Goal: Information Seeking & Learning: Learn about a topic

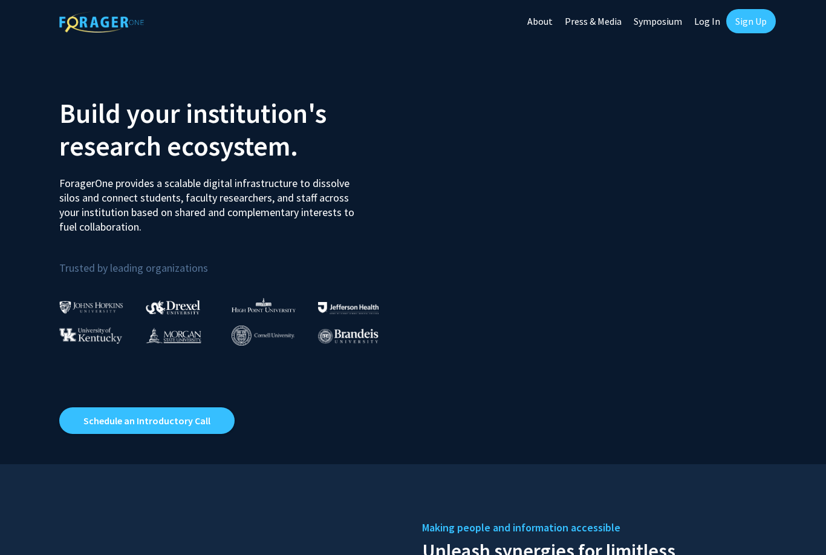
click at [713, 23] on link "Log In" at bounding box center [707, 21] width 38 height 42
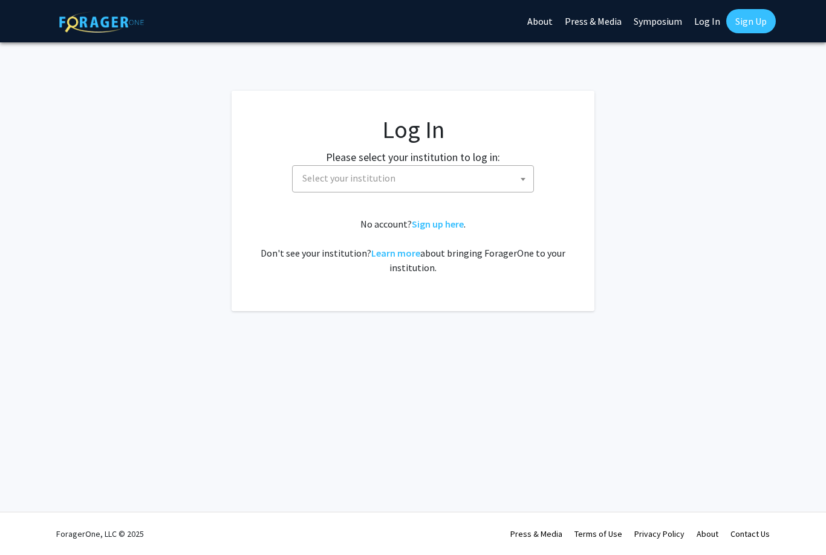
click at [483, 183] on span "Select your institution" at bounding box center [416, 178] width 236 height 25
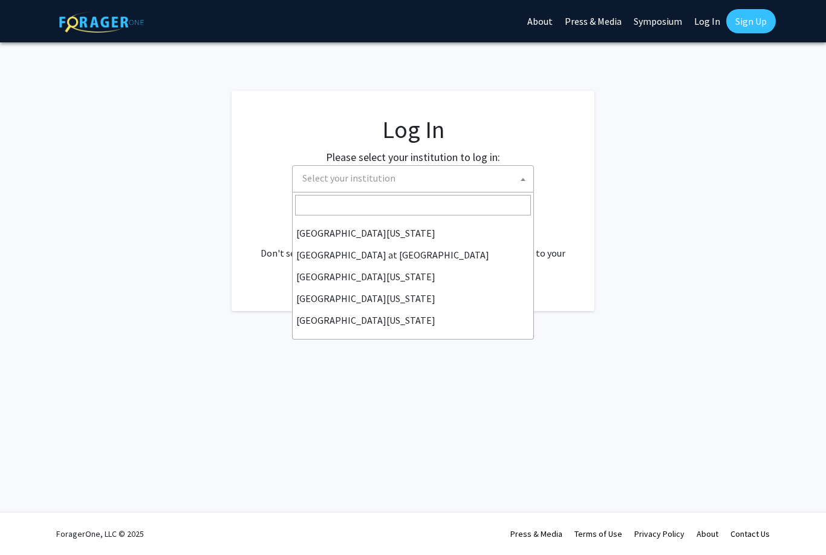
scroll to position [423, 0]
select select "13"
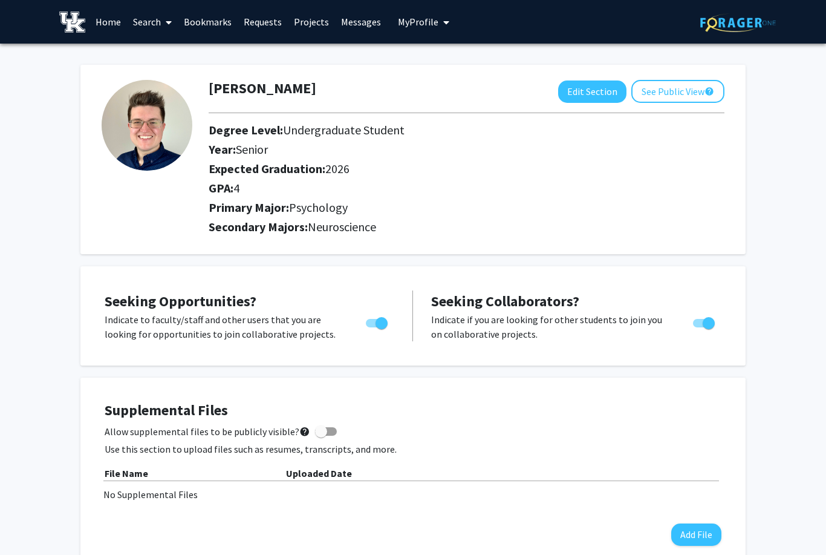
click at [375, 17] on link "Messages" at bounding box center [361, 22] width 52 height 42
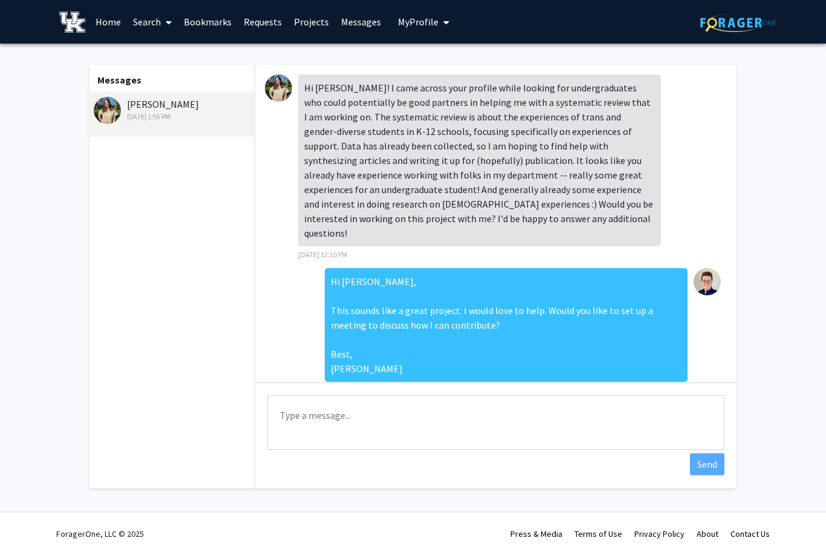
scroll to position [466, 0]
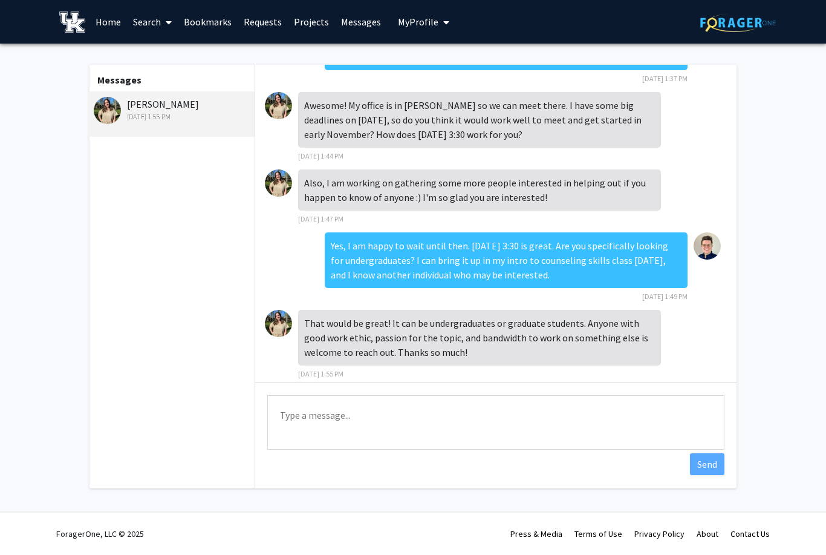
click at [466, 418] on textarea "Type a message" at bounding box center [495, 422] width 457 height 54
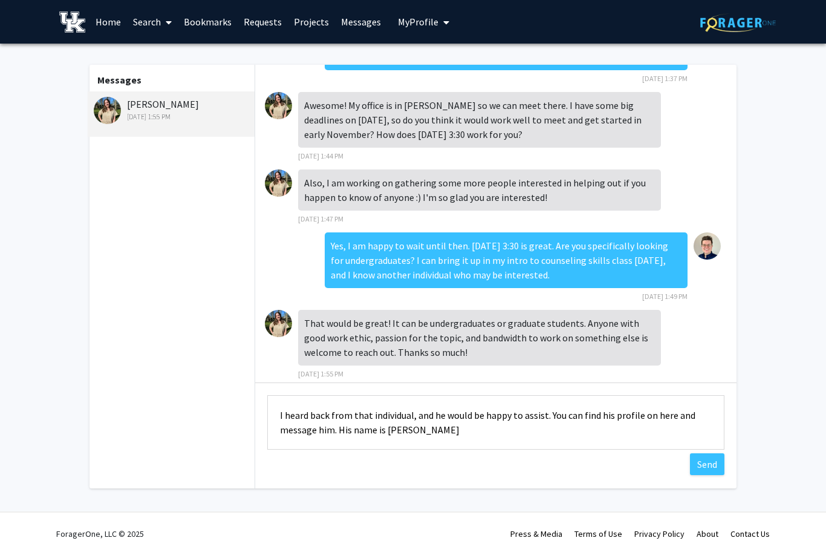
click at [479, 440] on textarea "I heard back from that individual, and he would be happy to assist. You can fin…" at bounding box center [495, 422] width 457 height 54
type textarea "I heard back from that individual, and he would be happy to assist. You can fin…"
click at [714, 468] on button "Send" at bounding box center [707, 464] width 34 height 22
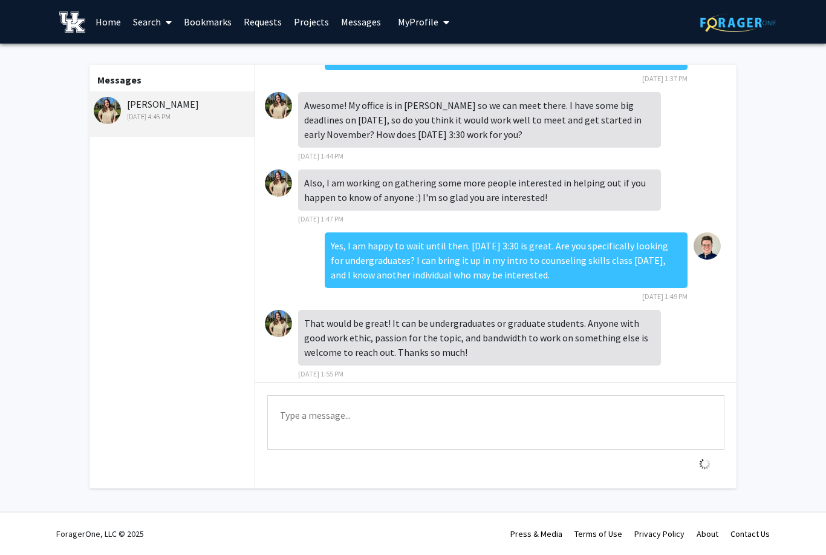
scroll to position [529, 0]
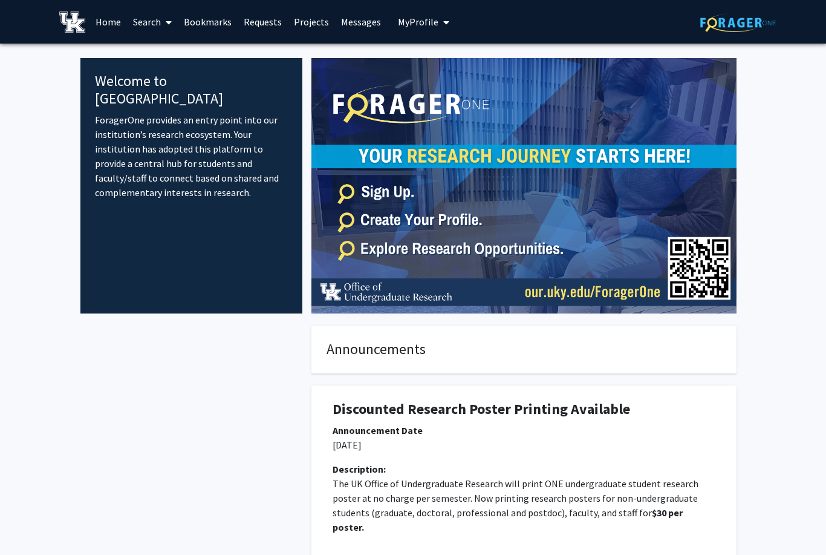
click at [154, 27] on link "Search" at bounding box center [152, 22] width 51 height 42
click at [200, 77] on link "Students" at bounding box center [175, 80] width 97 height 18
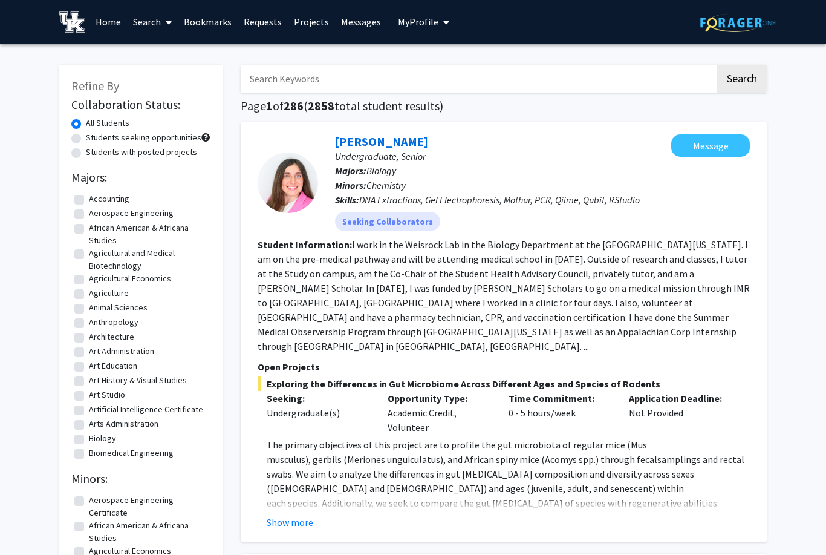
click at [511, 74] on input "Search Keywords" at bounding box center [478, 79] width 475 height 28
type input "Atlas"
click at [742, 77] on button "Search" at bounding box center [743, 79] width 50 height 28
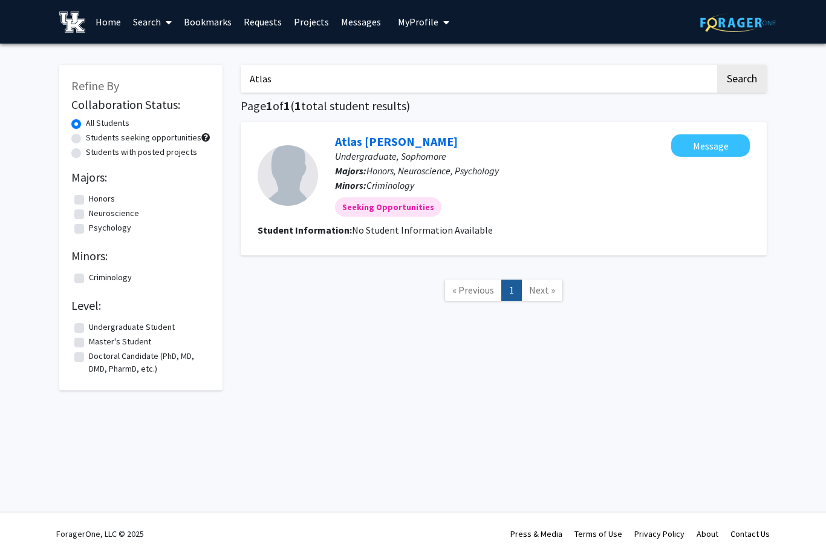
click at [106, 33] on link "Home" at bounding box center [109, 22] width 38 height 42
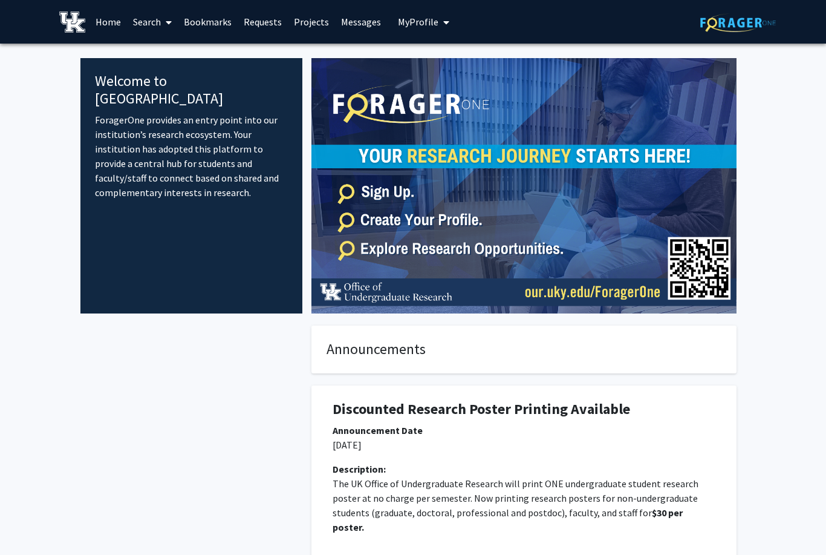
click at [151, 24] on link "Search" at bounding box center [152, 22] width 51 height 42
click at [183, 80] on span "Students" at bounding box center [164, 80] width 74 height 24
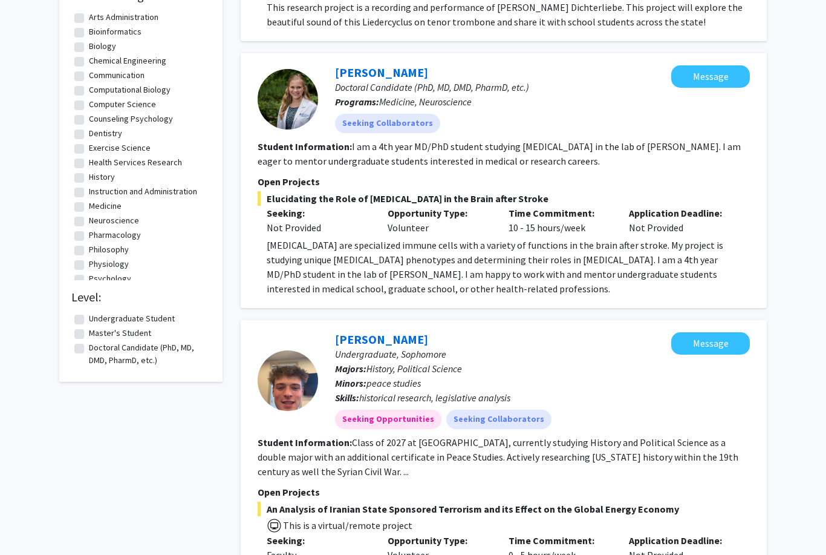
scroll to position [1024, 0]
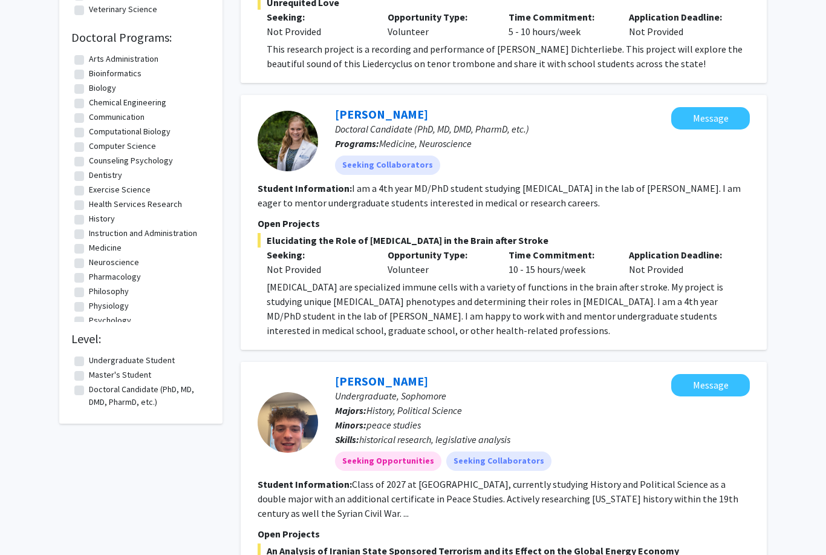
click at [302, 411] on div at bounding box center [288, 422] width 60 height 60
click at [369, 373] on link "Reece Harris" at bounding box center [381, 380] width 93 height 15
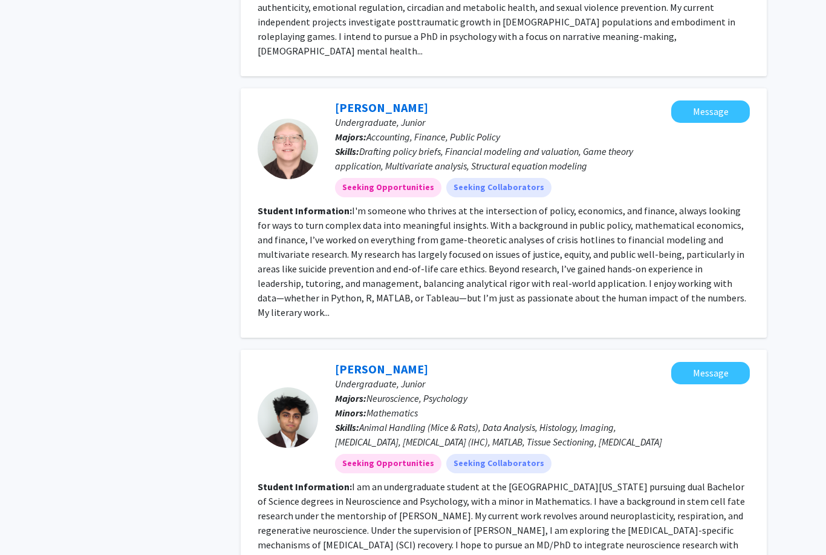
scroll to position [2488, 0]
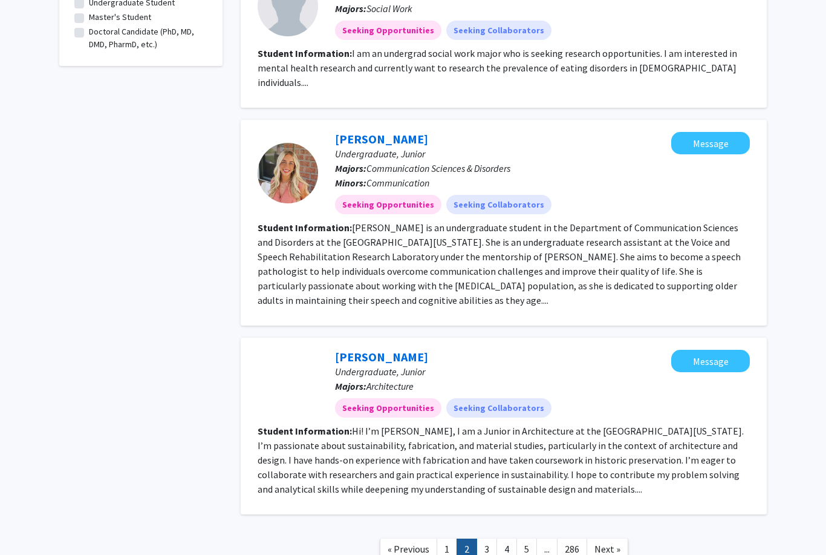
scroll to position [1391, 0]
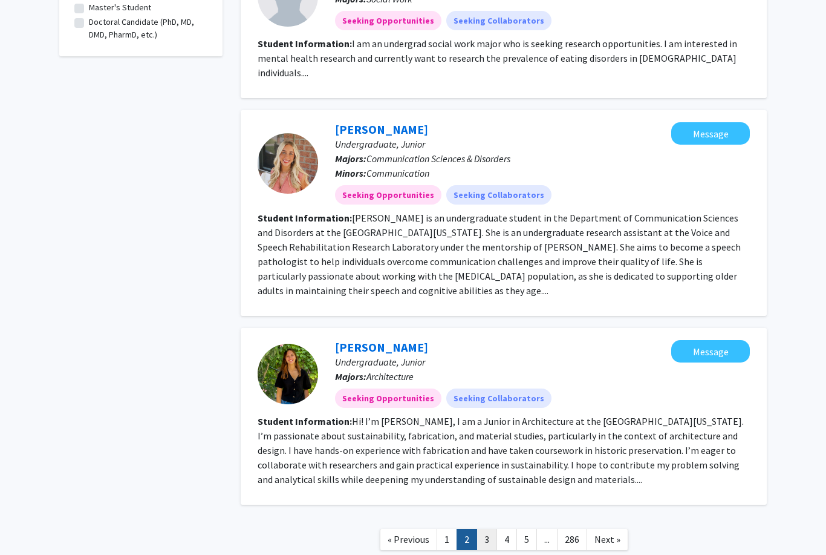
click at [483, 529] on link "3" at bounding box center [487, 539] width 21 height 21
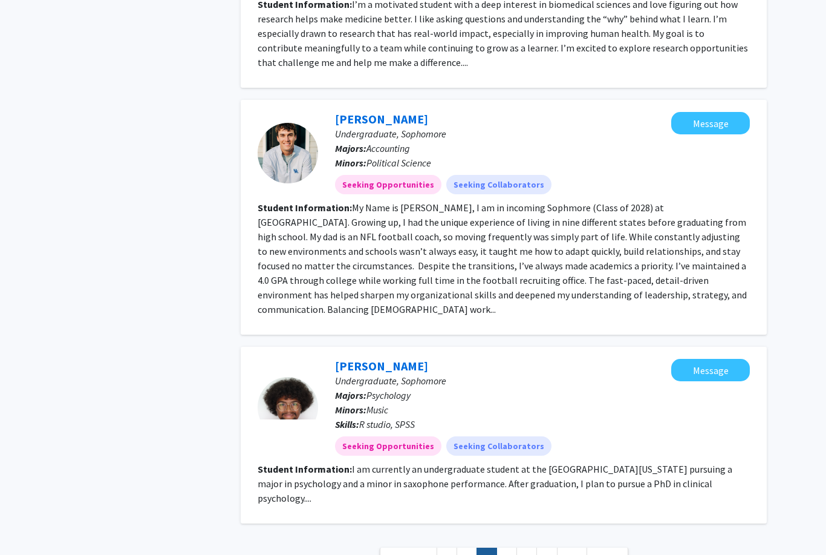
scroll to position [1609, 0]
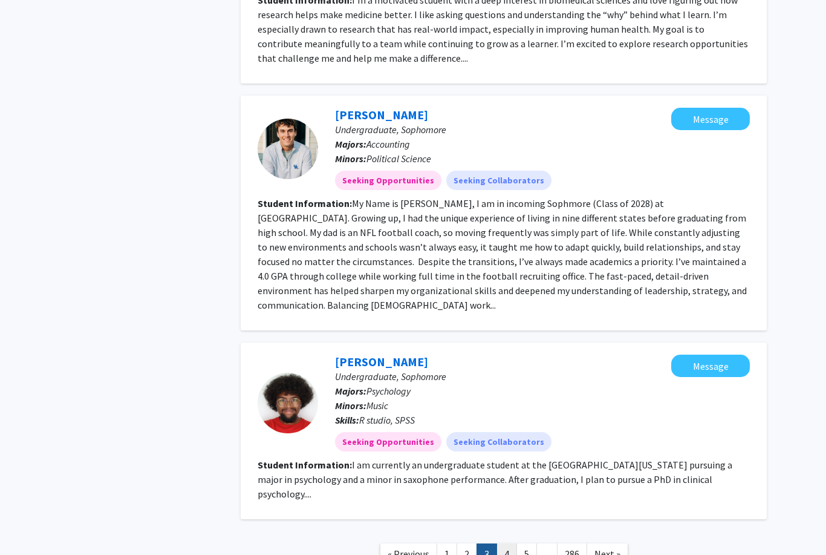
click at [505, 543] on link "4" at bounding box center [507, 553] width 21 height 21
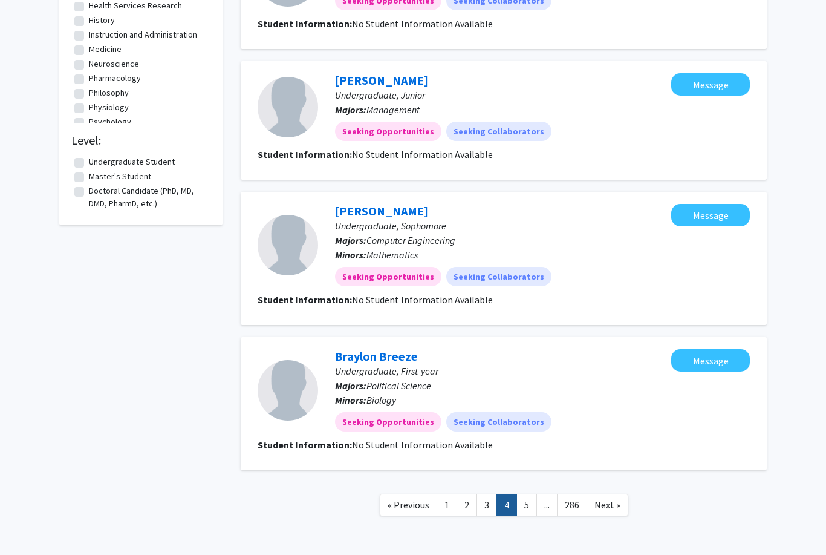
scroll to position [1232, 0]
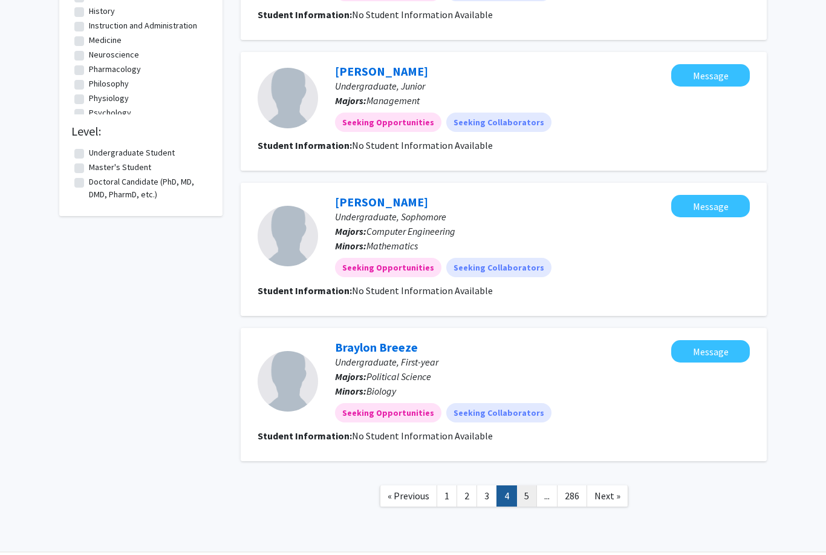
click at [524, 500] on link "5" at bounding box center [527, 495] width 21 height 21
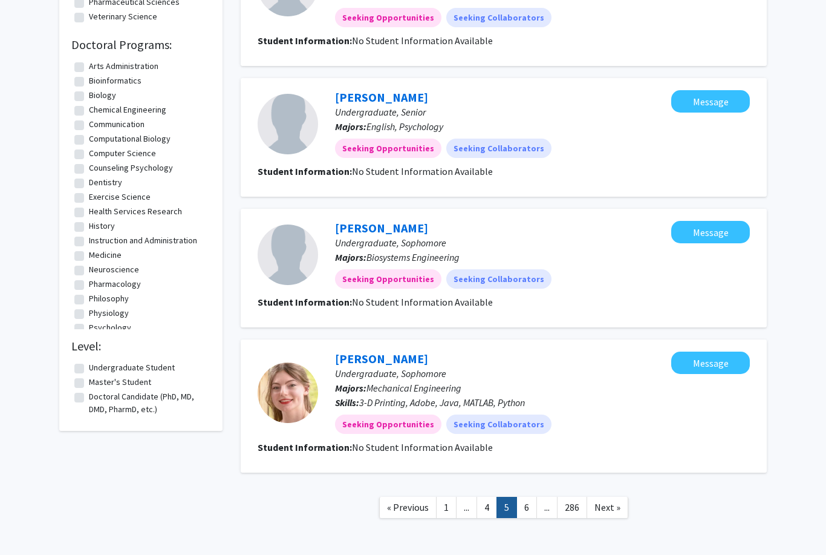
scroll to position [1028, 0]
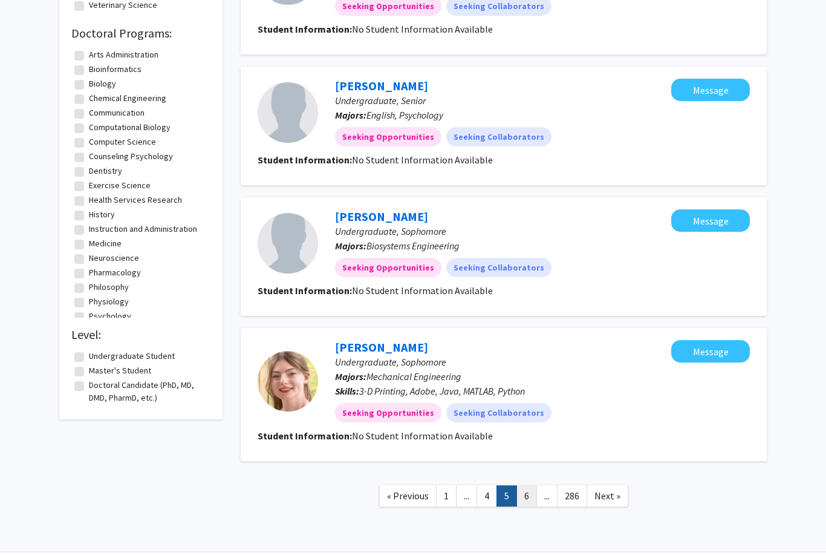
click at [525, 499] on link "6" at bounding box center [527, 495] width 21 height 21
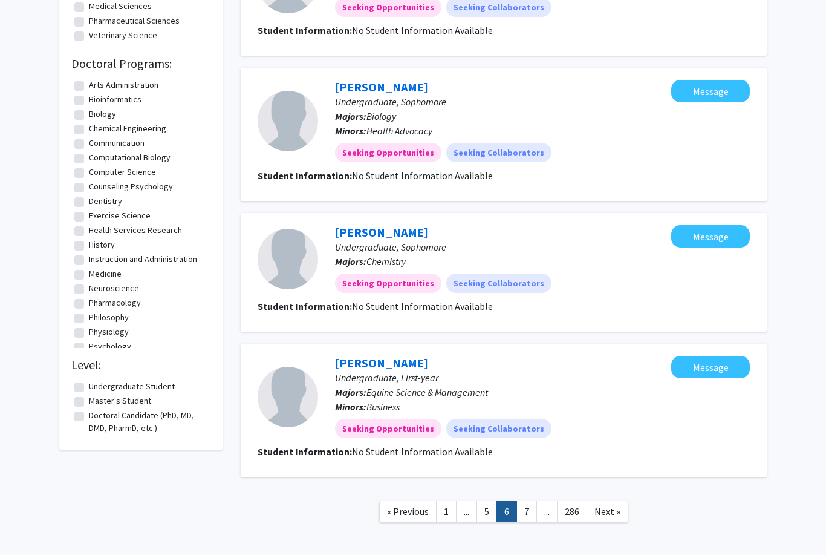
scroll to position [1014, 0]
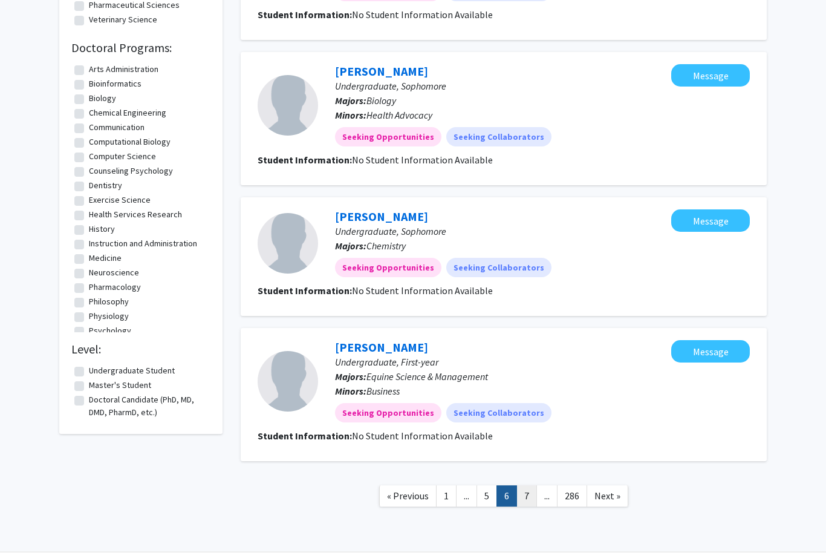
click at [528, 498] on link "7" at bounding box center [527, 495] width 21 height 21
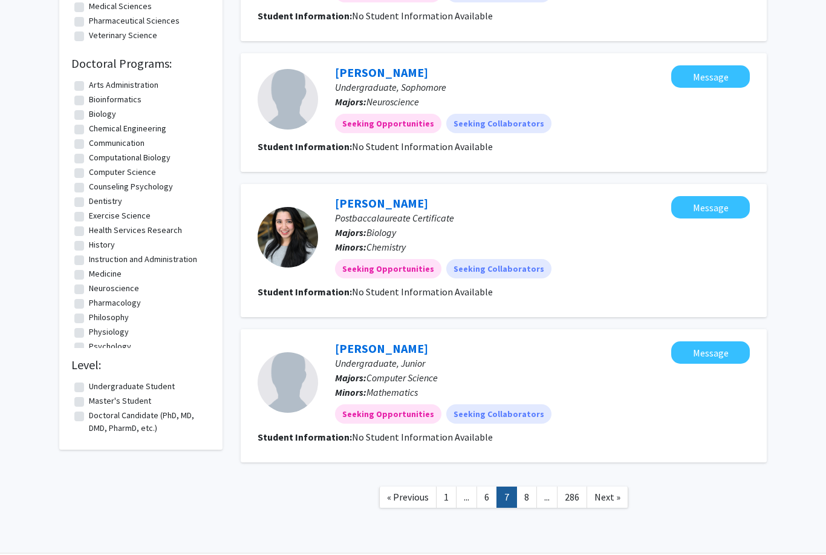
scroll to position [999, 0]
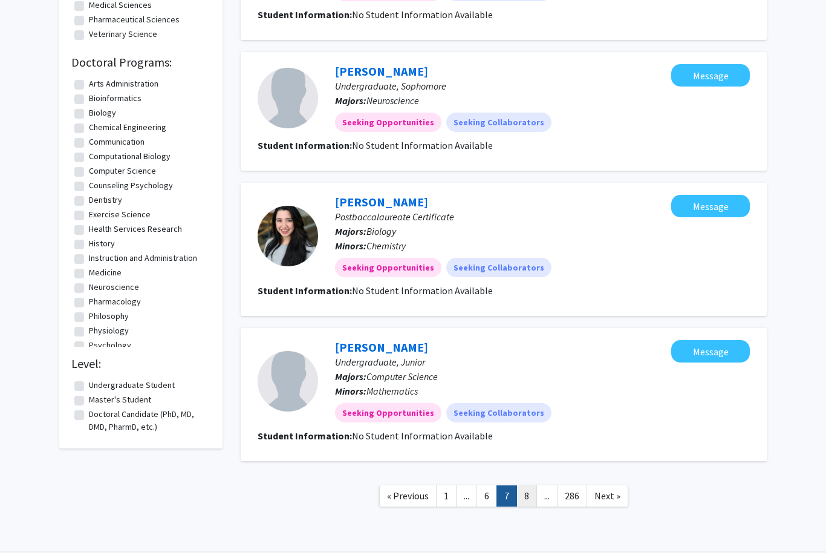
click at [529, 498] on link "8" at bounding box center [527, 495] width 21 height 21
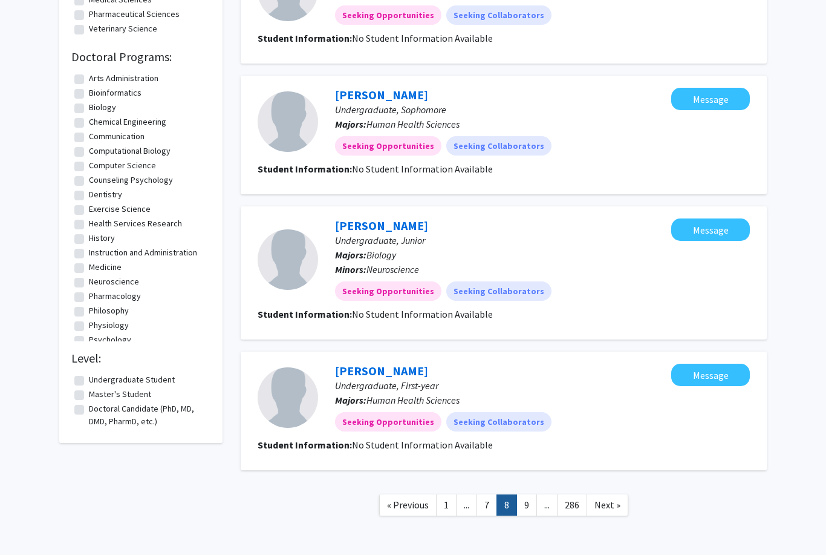
scroll to position [1014, 0]
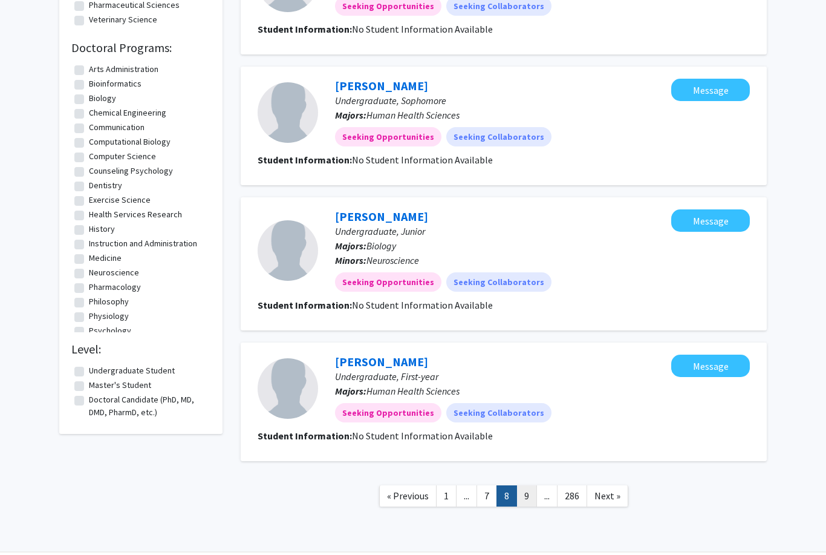
click at [528, 495] on link "9" at bounding box center [527, 495] width 21 height 21
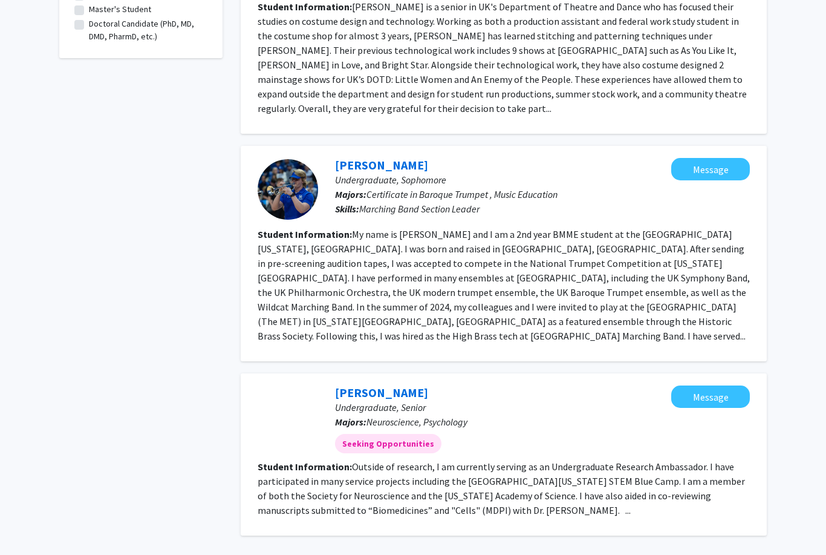
scroll to position [1391, 0]
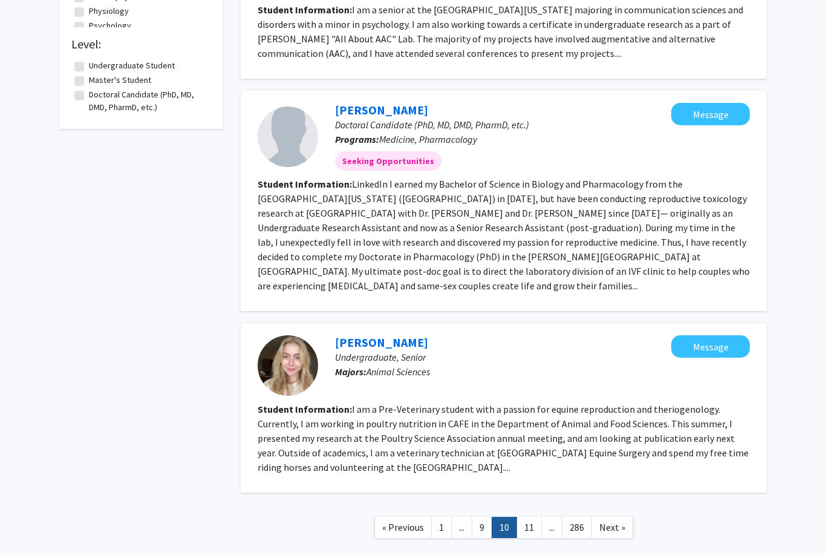
scroll to position [1336, 0]
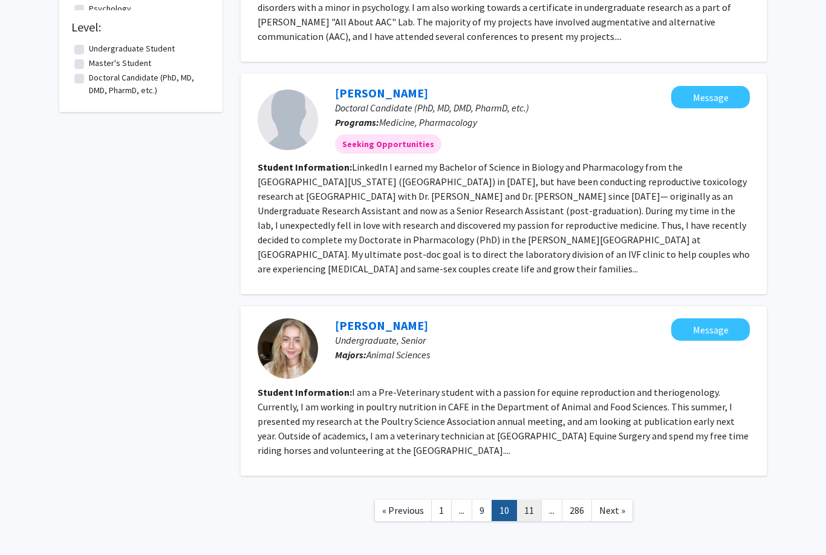
click at [530, 500] on link "11" at bounding box center [529, 510] width 25 height 21
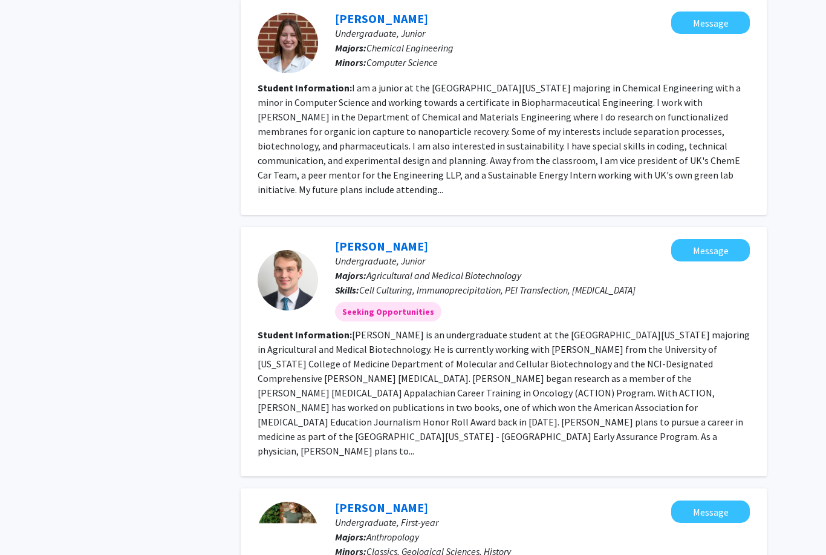
scroll to position [1653, 0]
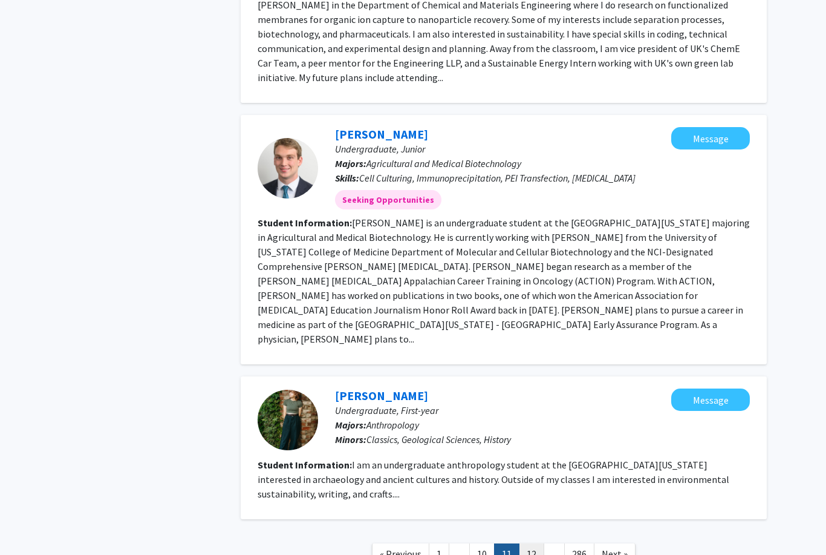
click at [535, 543] on link "12" at bounding box center [531, 553] width 25 height 21
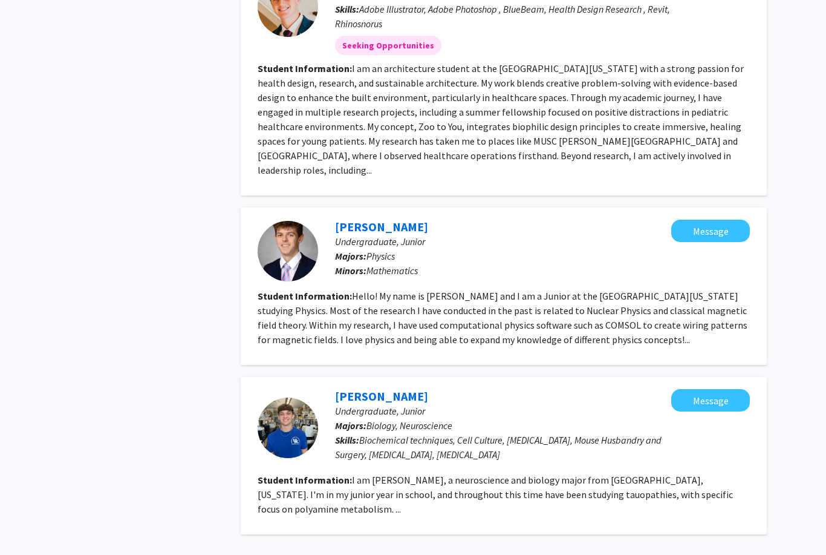
scroll to position [1496, 0]
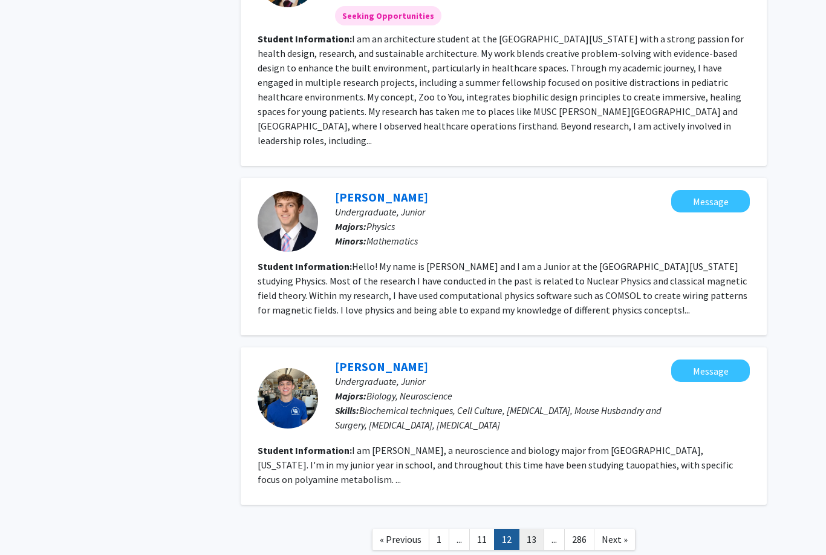
click at [531, 529] on link "13" at bounding box center [531, 539] width 25 height 21
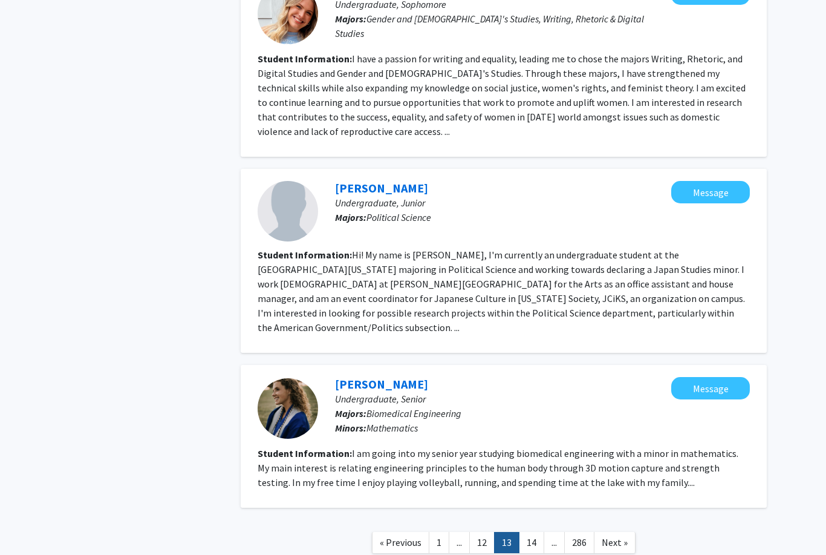
scroll to position [1500, 0]
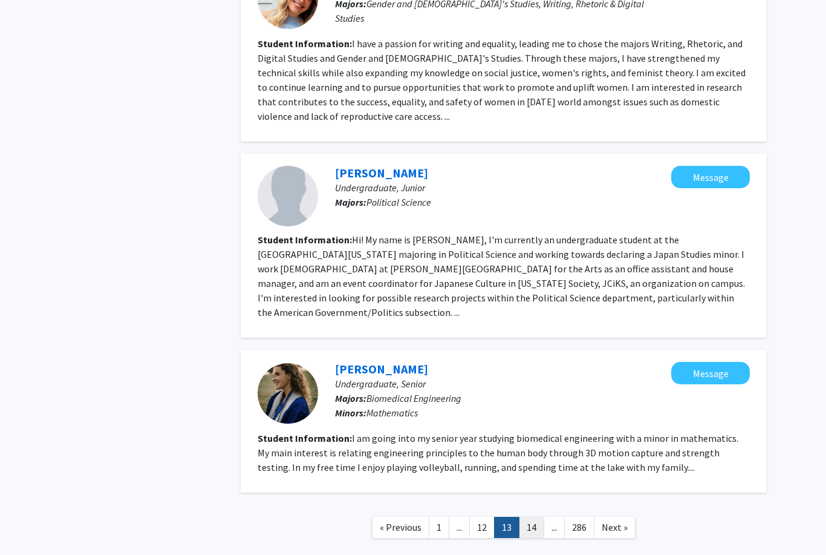
click at [531, 517] on link "14" at bounding box center [531, 527] width 25 height 21
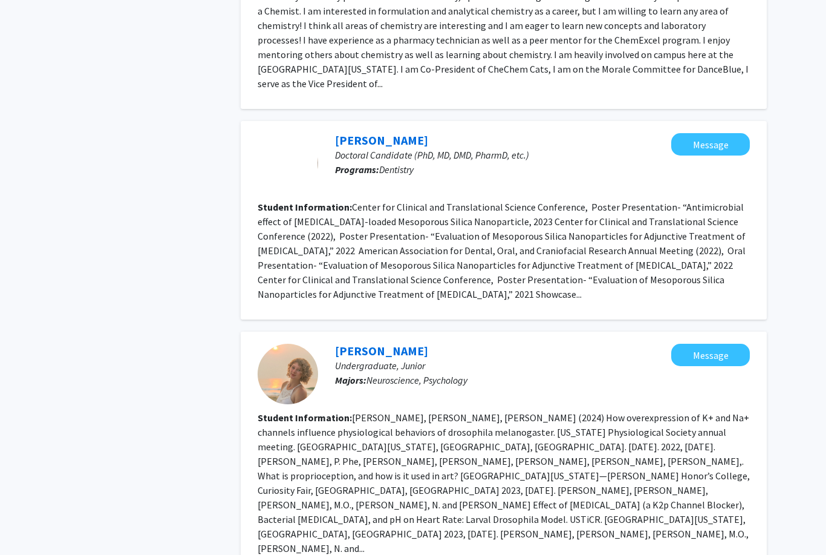
scroll to position [1706, 0]
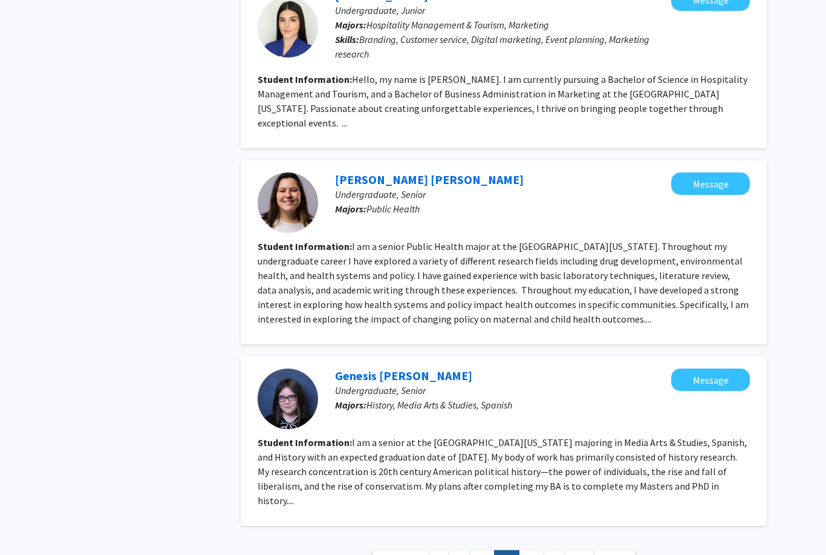
scroll to position [1544, 0]
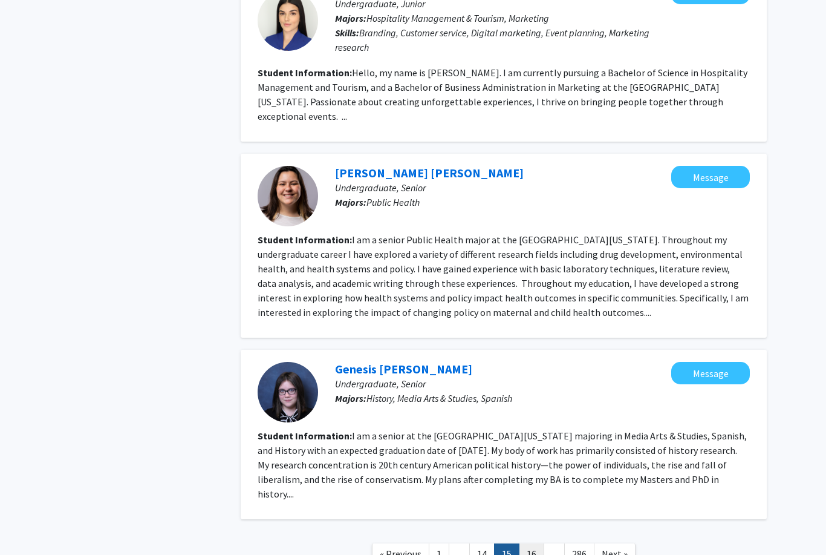
click at [535, 543] on link "16" at bounding box center [531, 553] width 25 height 21
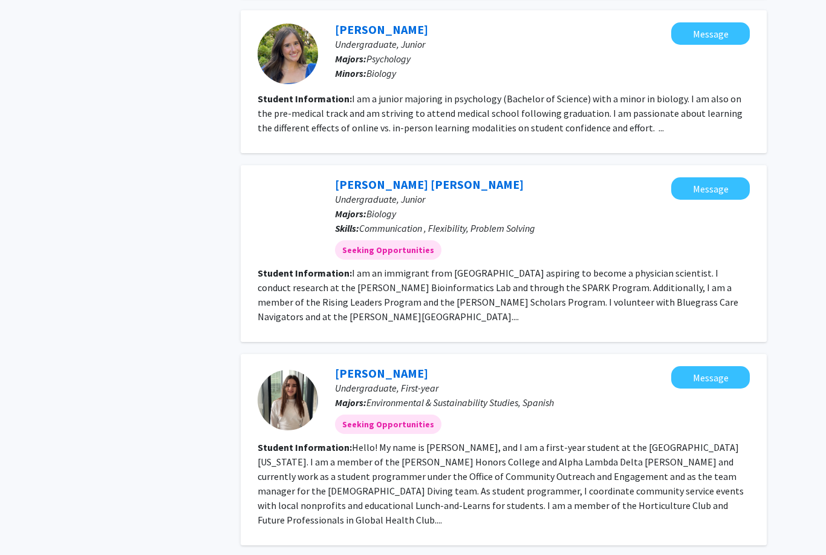
scroll to position [1692, 0]
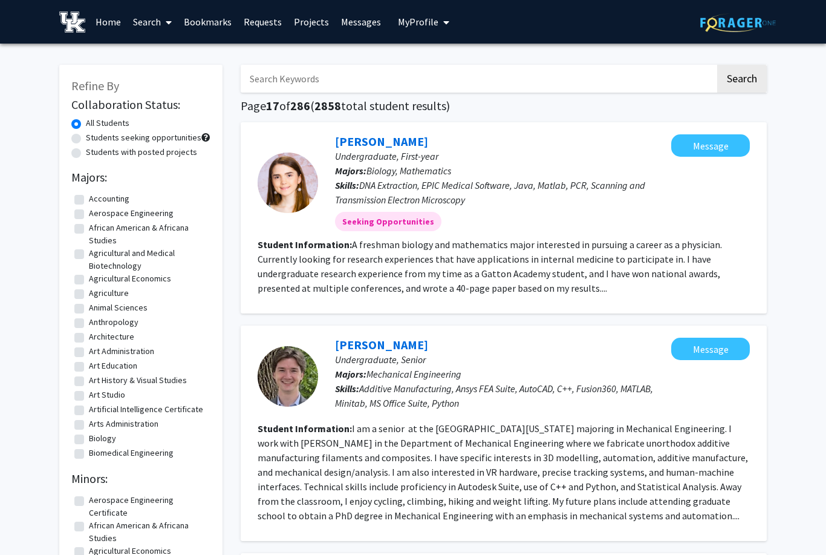
click at [426, 28] on button "My Profile" at bounding box center [423, 22] width 59 height 44
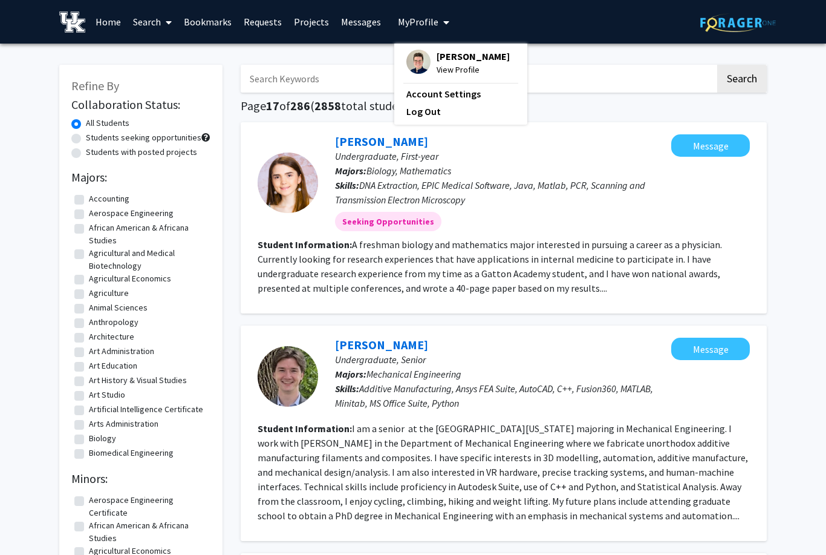
click at [465, 65] on span "View Profile" at bounding box center [473, 69] width 73 height 13
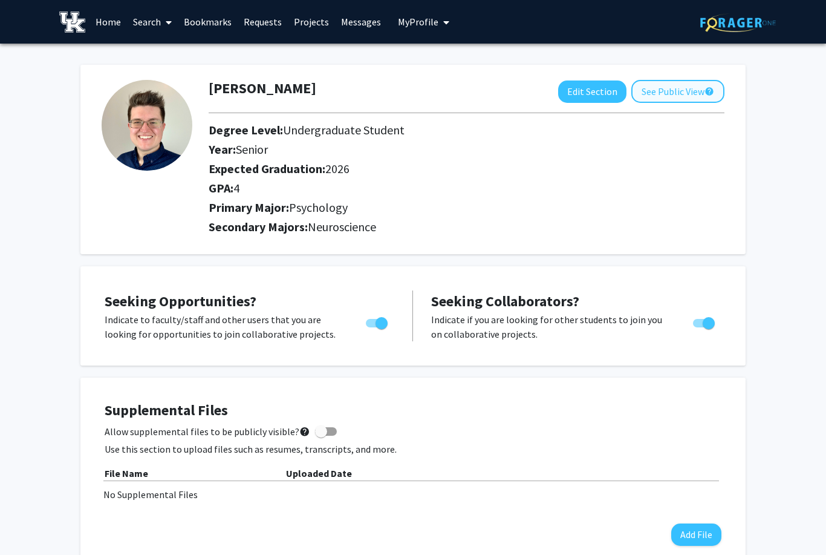
click at [679, 88] on button "See Public View help" at bounding box center [678, 91] width 93 height 23
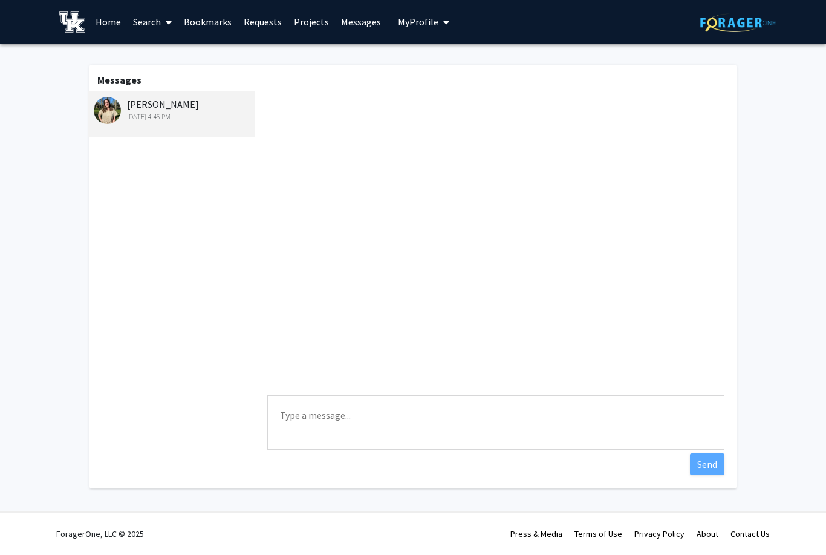
scroll to position [529, 0]
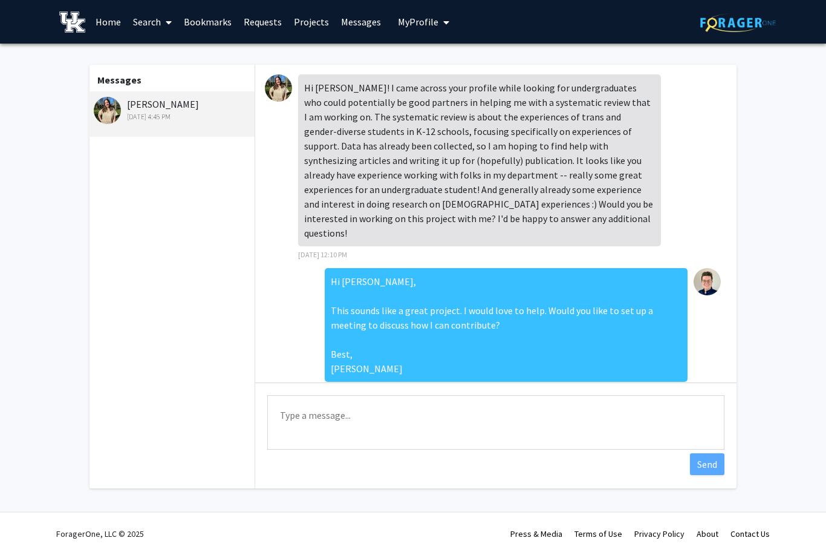
scroll to position [529, 0]
